Goal: Use online tool/utility: Utilize a website feature to perform a specific function

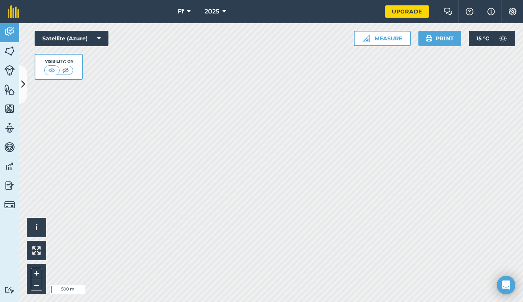
click at [218, 0] on html "Ff 2025 Upgrade Farm Chat Help Info Settings Map printing is not available on o…" at bounding box center [261, 151] width 523 height 302
click at [376, 41] on button "Measure" at bounding box center [382, 38] width 57 height 15
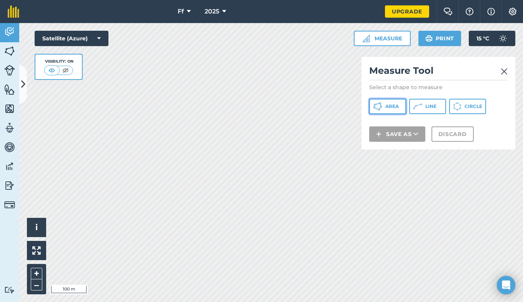
click at [394, 106] on span "Area" at bounding box center [392, 107] width 13 height 6
click at [329, 5] on div "Ff 2025 Upgrade Farm Chat Help Info Settings Map printing is not available on o…" at bounding box center [261, 151] width 523 height 302
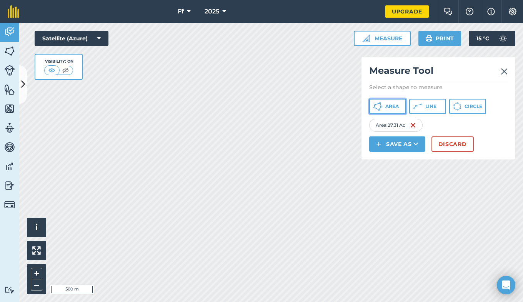
click at [389, 106] on span "Area" at bounding box center [392, 107] width 13 height 6
click at [479, 127] on img at bounding box center [476, 125] width 6 height 9
click at [393, 109] on span "Area" at bounding box center [392, 107] width 13 height 6
click at [84, 59] on div "Click to start drawing i © 2025 TomTom, Microsoft 50 m + – Satellite (Azure) Vi…" at bounding box center [271, 162] width 504 height 279
click at [296, 302] on html "Ff 2025 Upgrade Farm Chat Help Info Settings Map printing is not available on o…" at bounding box center [261, 151] width 523 height 302
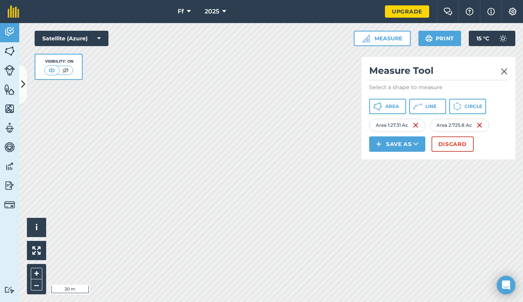
click at [180, 13] on div "Ff 2025 Upgrade Farm Chat Help Info Settings Map printing is not available on o…" at bounding box center [261, 151] width 523 height 302
click at [366, 137] on div "Click to start drawing i © 2025 TomTom, Microsoft 50 m + – Satellite (Azure) Vi…" at bounding box center [271, 162] width 504 height 279
click at [385, 103] on button "Area" at bounding box center [387, 106] width 37 height 15
click at [385, 151] on div "Click to start drawing i © 2025 TomTom, Microsoft 100 m + – Satellite (Azure) V…" at bounding box center [271, 162] width 504 height 279
